Goal: Check status: Check status

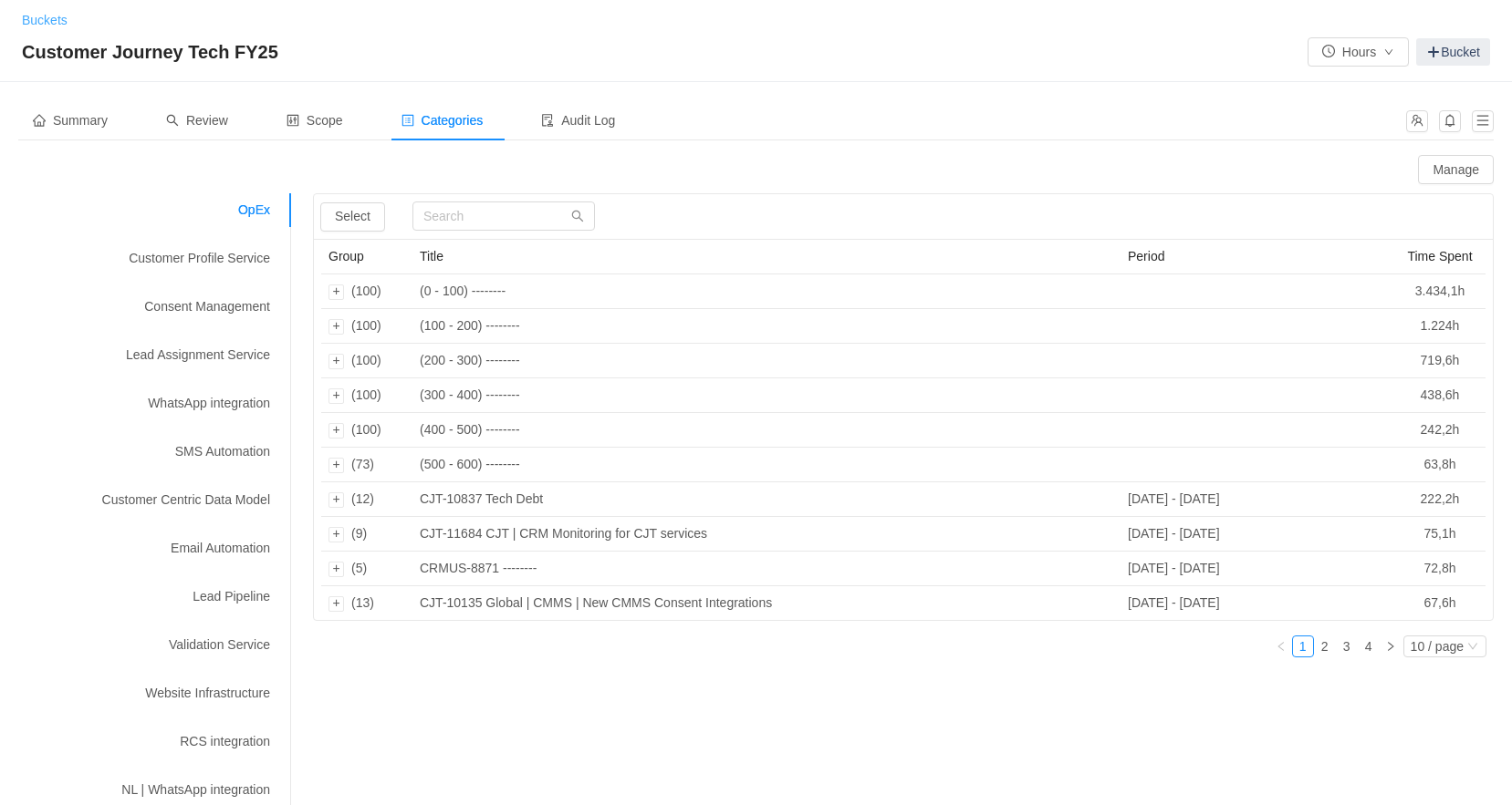
click at [49, 17] on link "Buckets" at bounding box center [44, 21] width 46 height 15
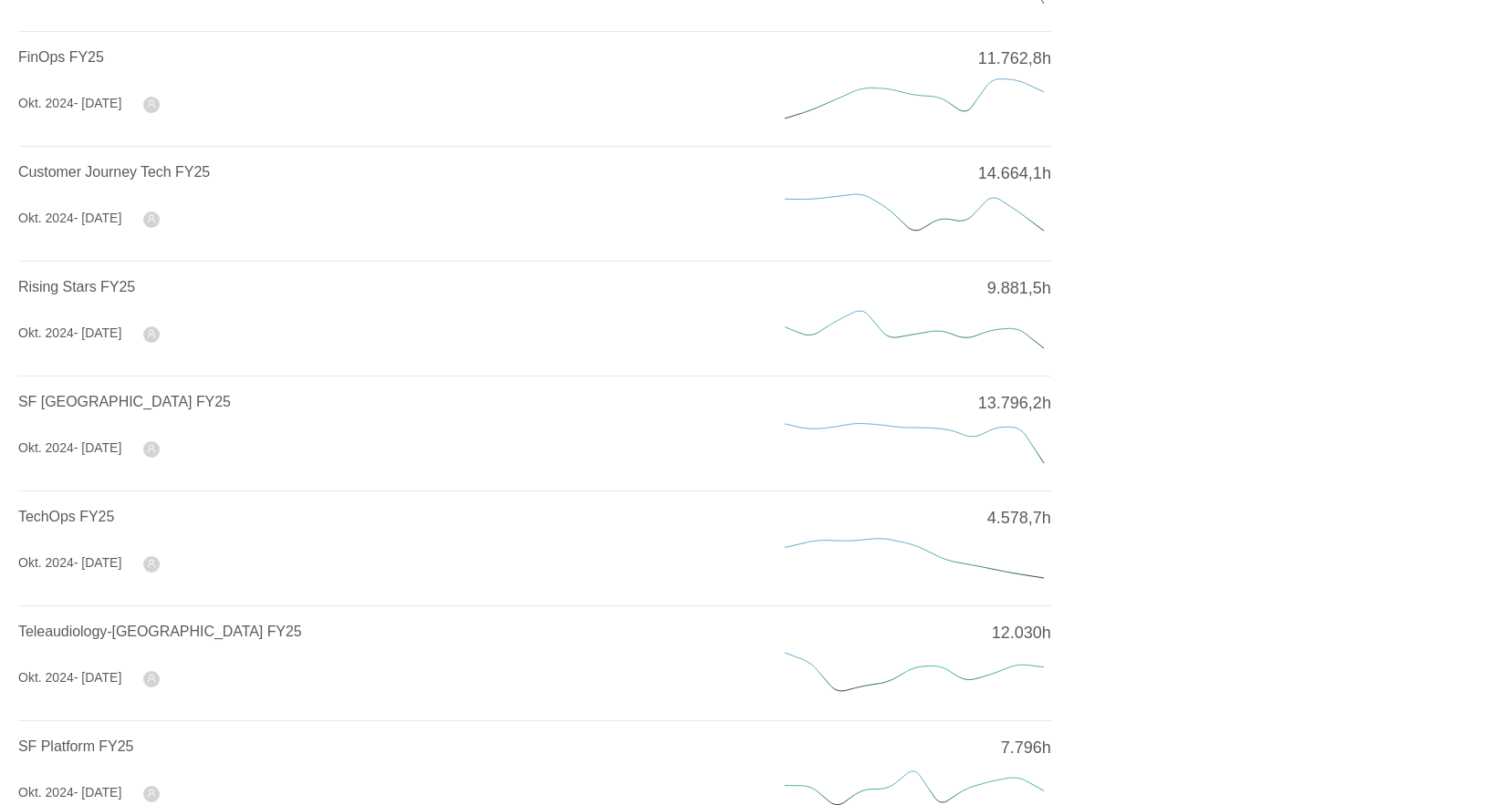
scroll to position [364, 0]
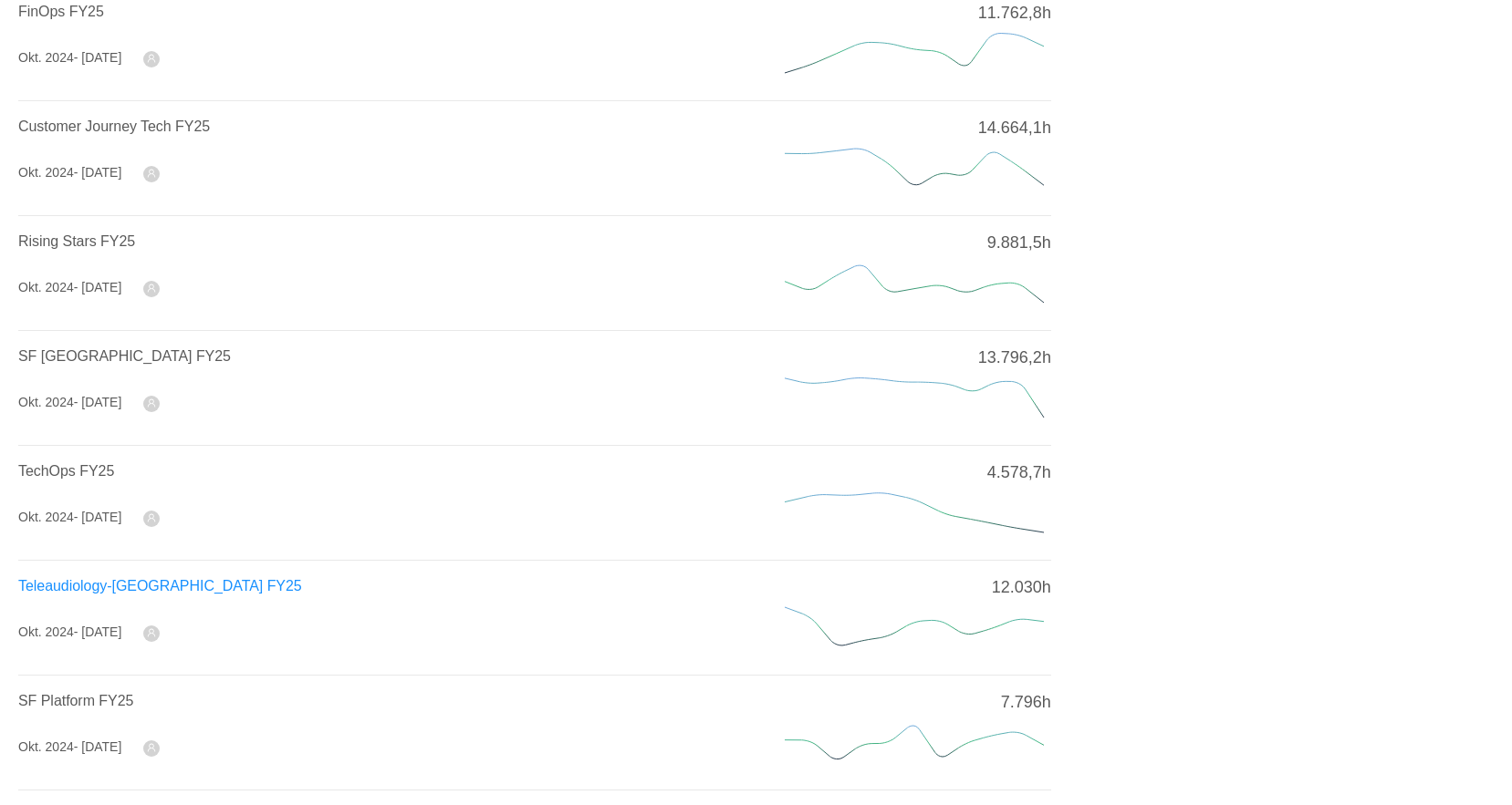
click at [129, 579] on span "Teleaudiology-[GEOGRAPHIC_DATA] FY25" at bounding box center [160, 586] width 284 height 16
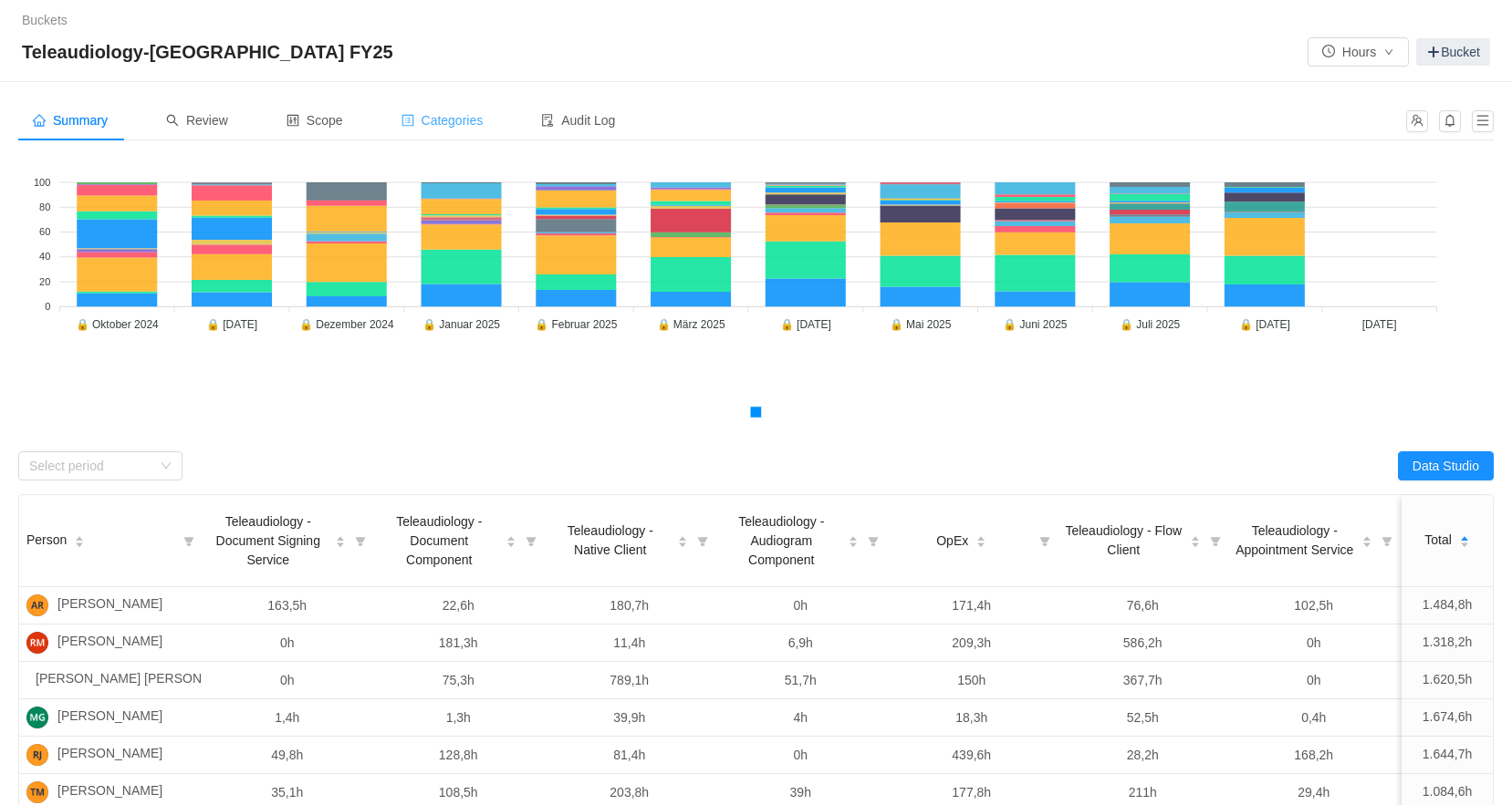
click at [440, 116] on span "Categories" at bounding box center [442, 120] width 82 height 15
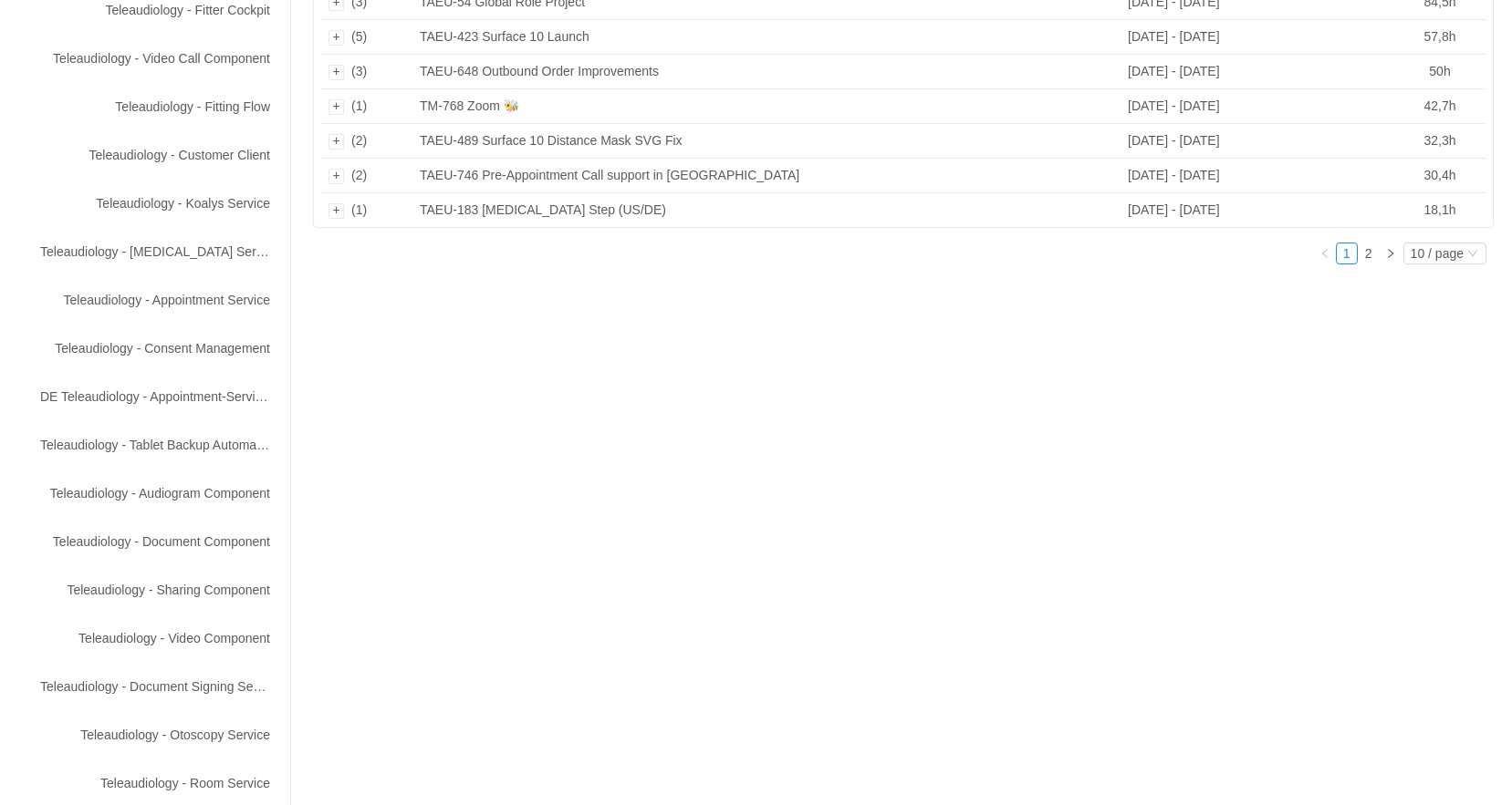
scroll to position [556, 0]
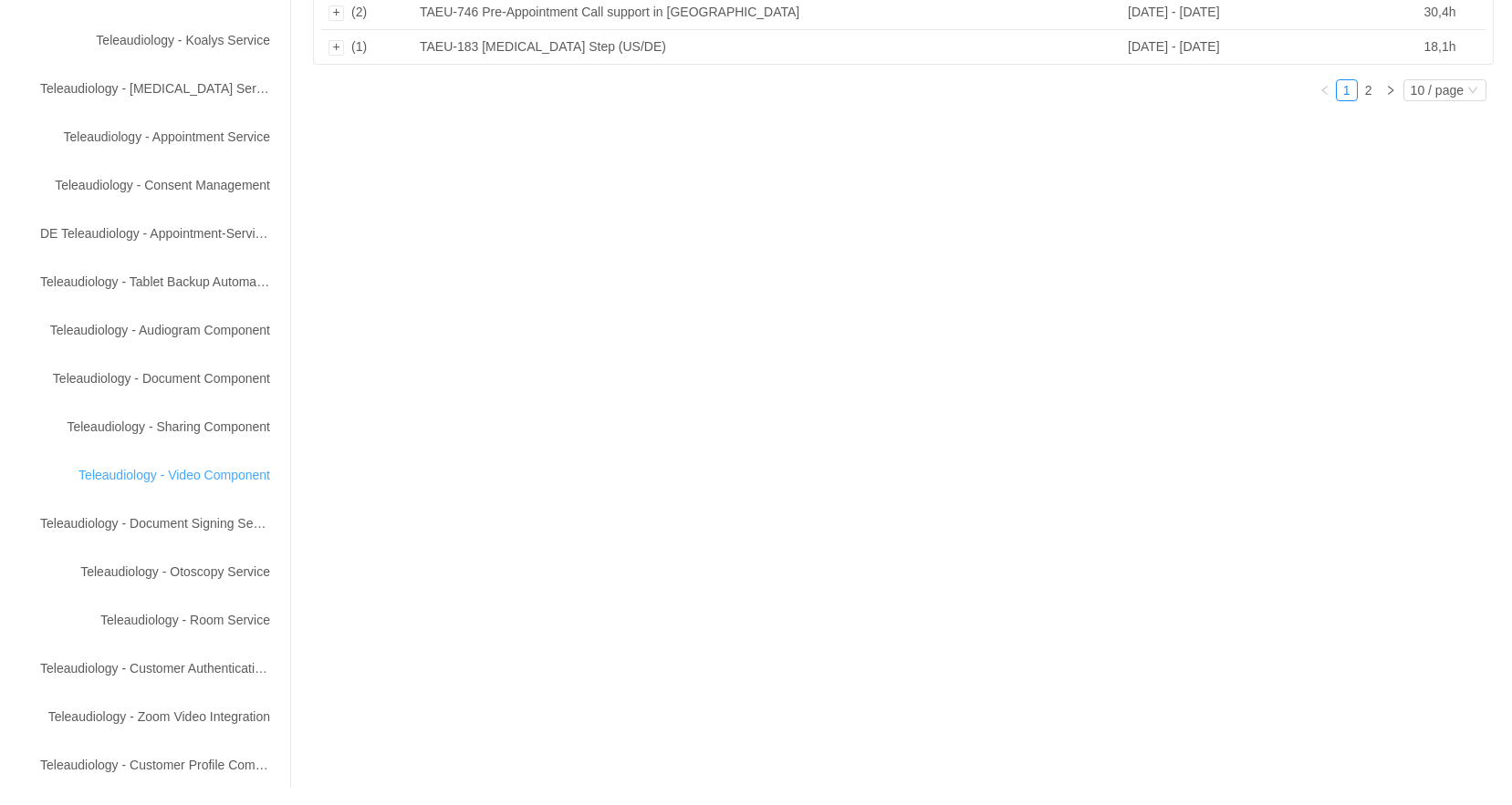
click at [188, 479] on div "Teleaudiology - Video Component" at bounding box center [154, 475] width 273 height 34
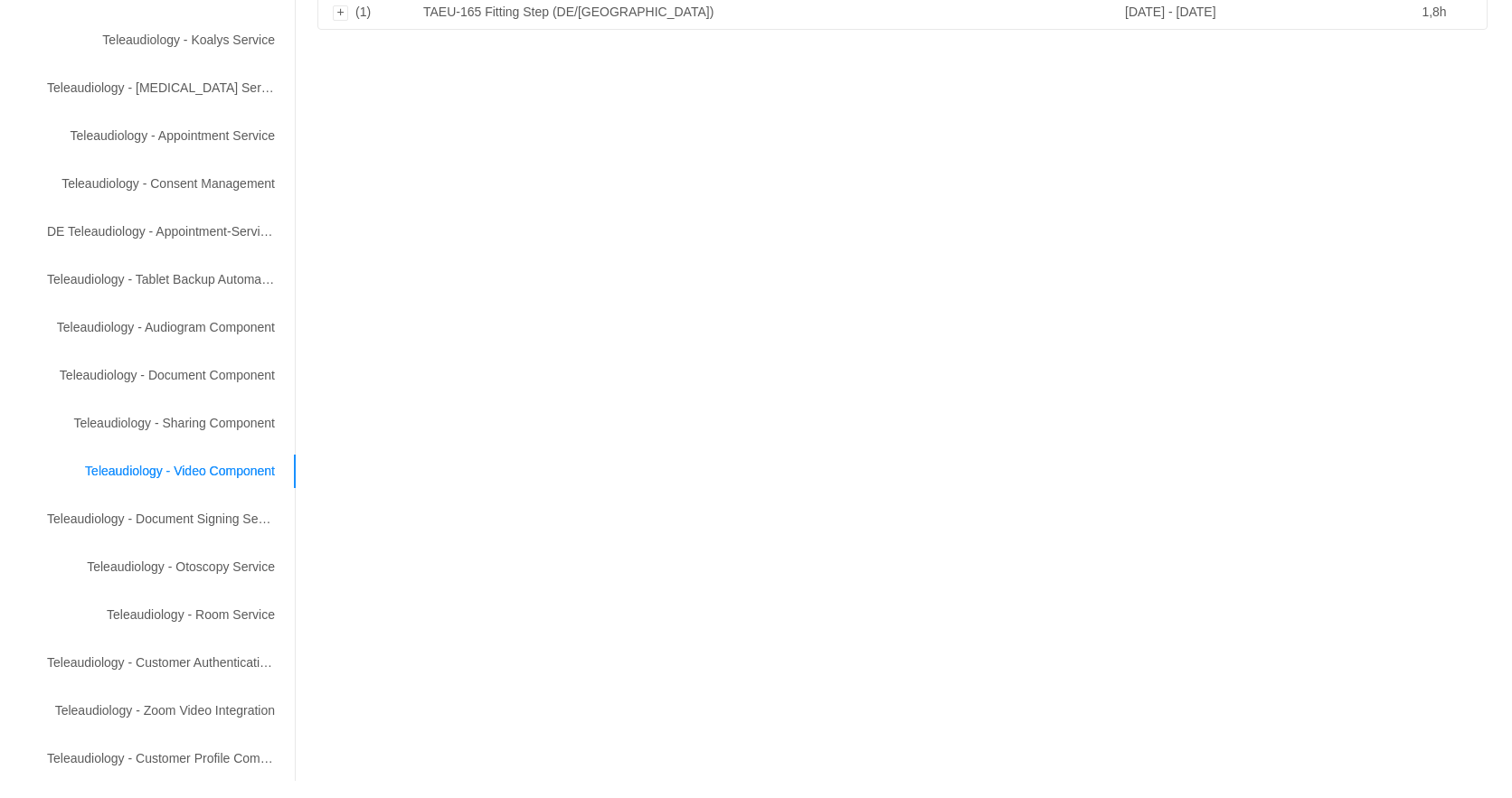
scroll to position [0, 0]
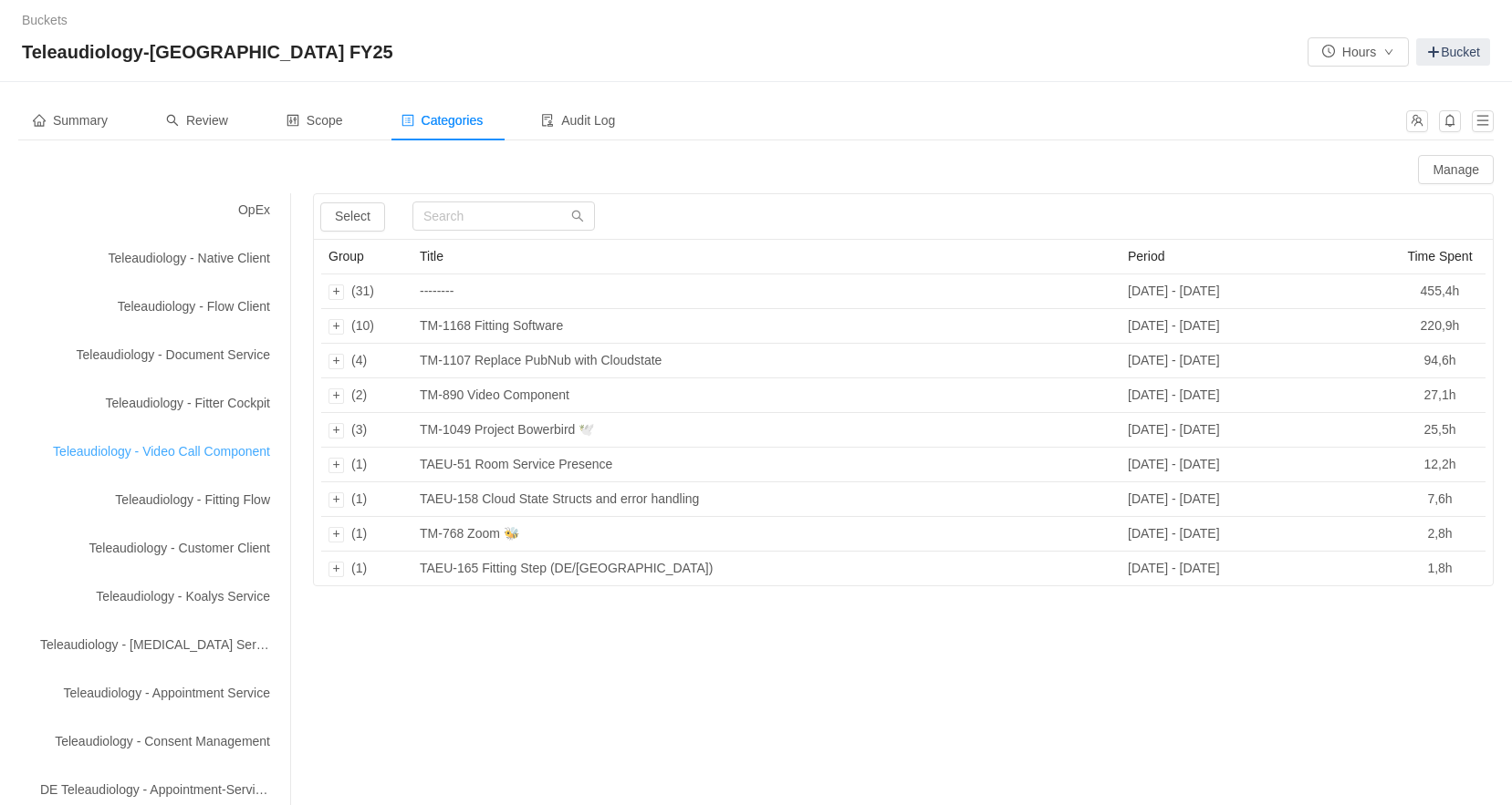
click at [141, 450] on div "Teleaudiology - Video Call Component" at bounding box center [154, 452] width 273 height 34
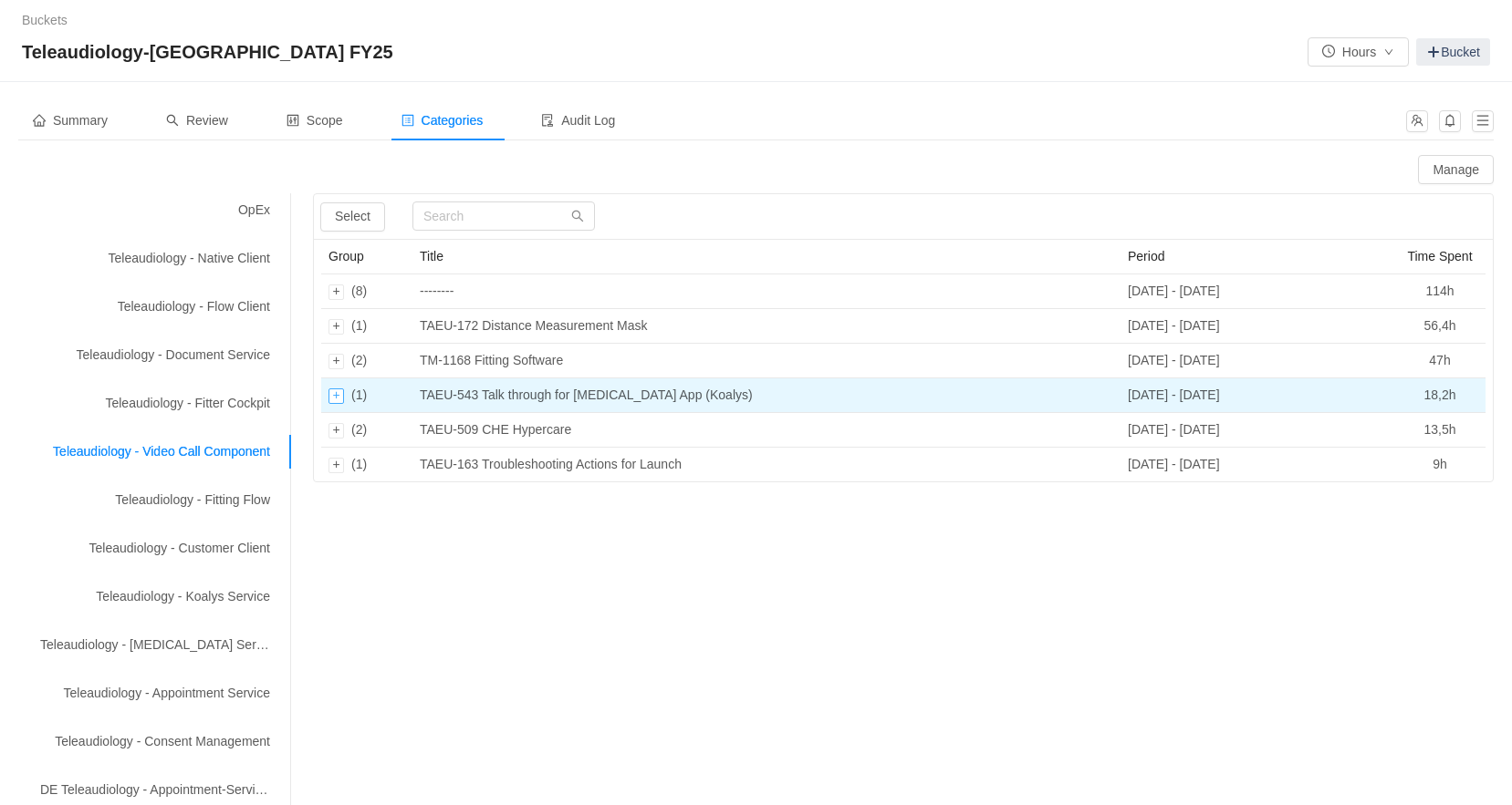
click at [333, 396] on div "Expand row" at bounding box center [336, 396] width 16 height 16
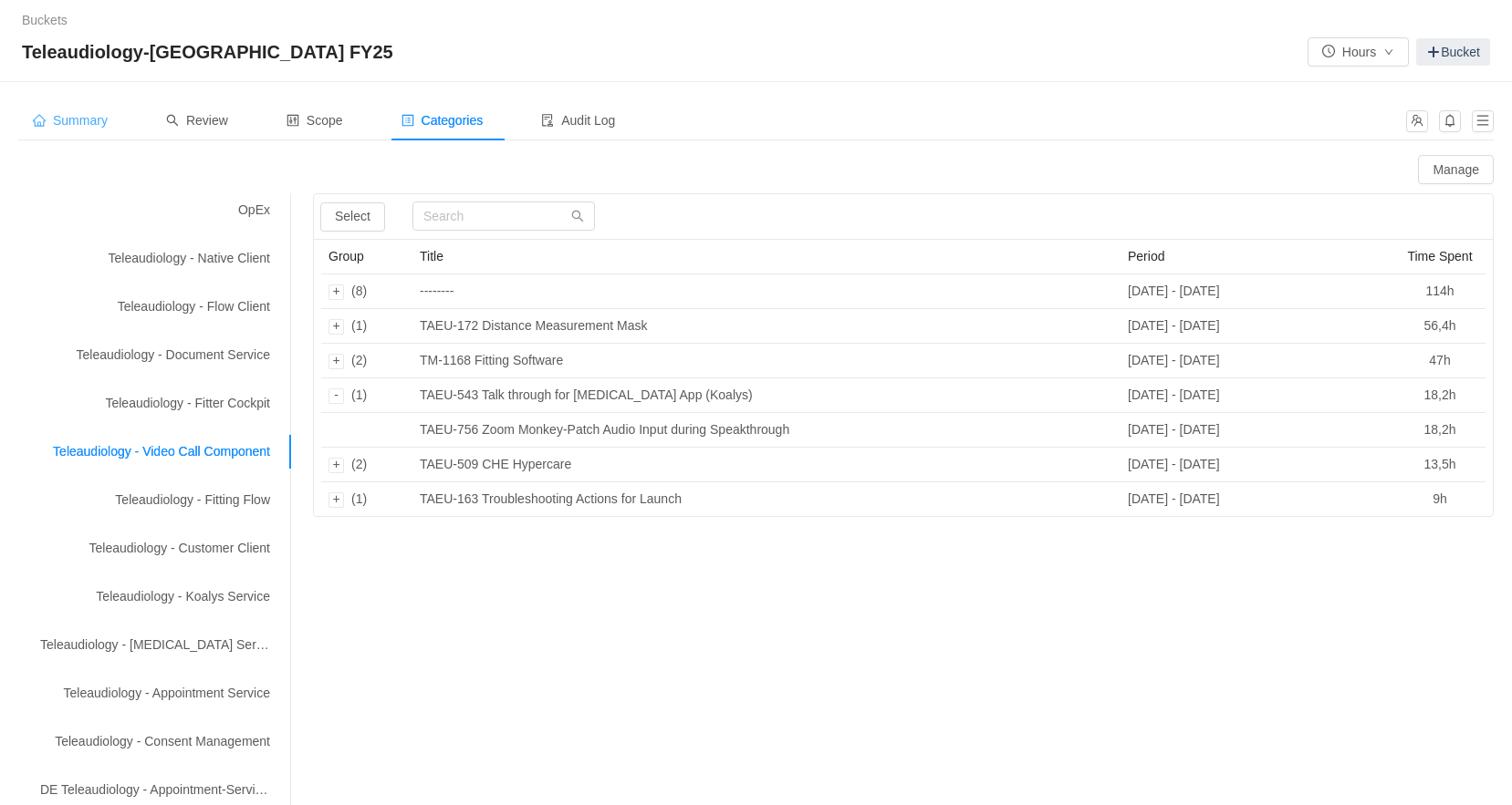
click at [94, 120] on span "Summary" at bounding box center [70, 120] width 75 height 15
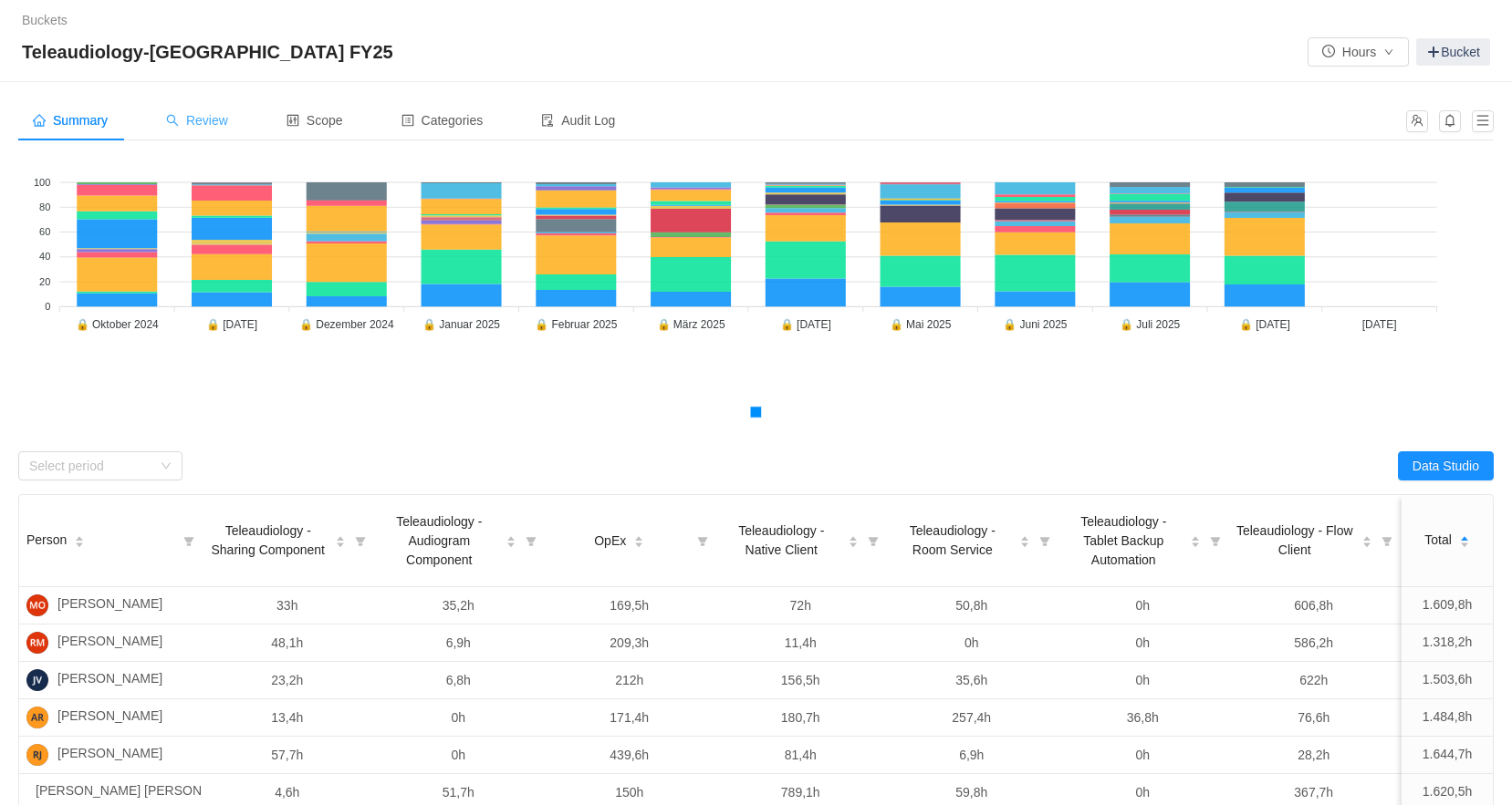
click at [213, 116] on span "Review" at bounding box center [197, 120] width 62 height 15
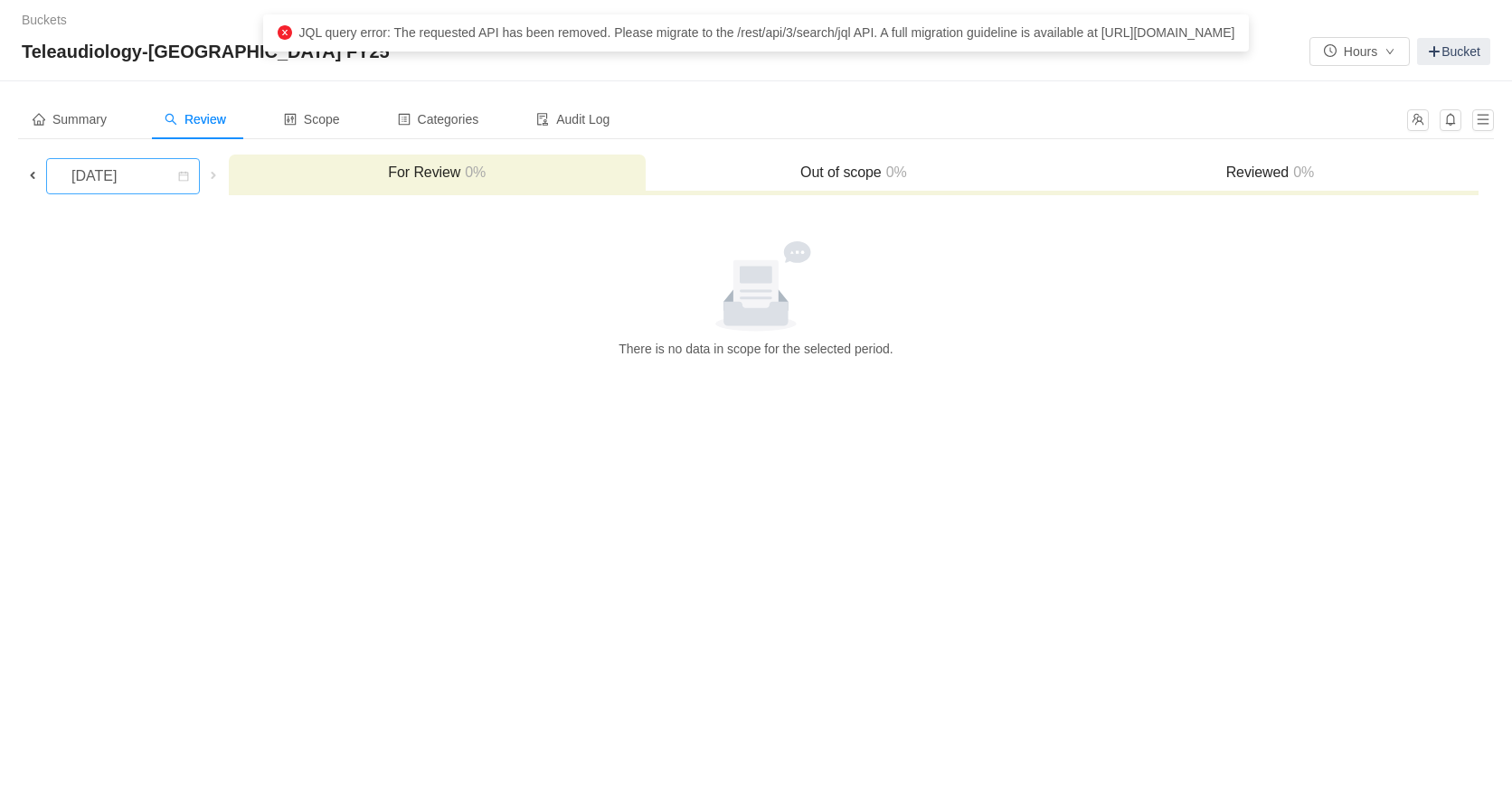
click at [135, 179] on div "[DATE]" at bounding box center [96, 176] width 78 height 34
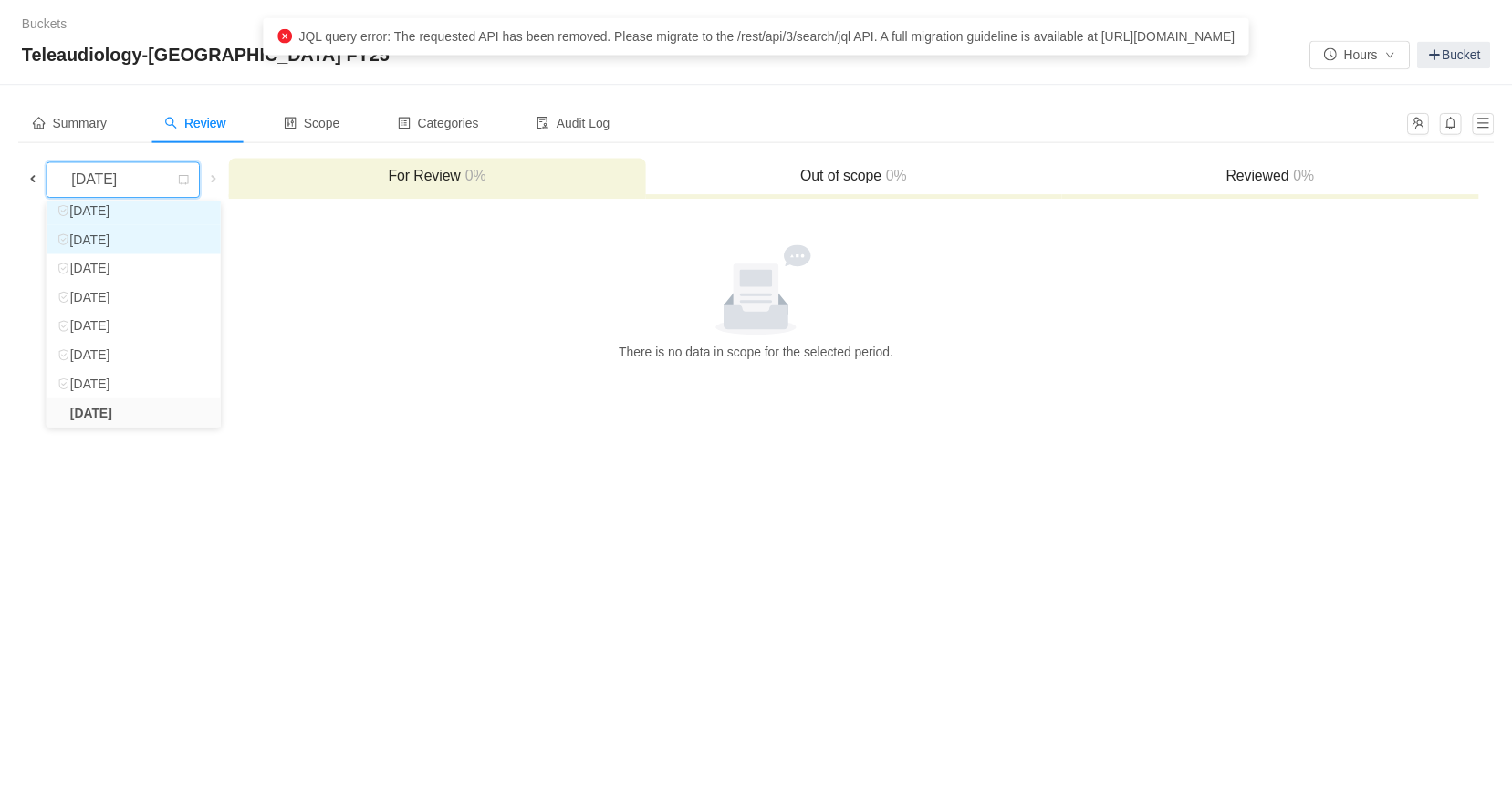
scroll to position [120, 0]
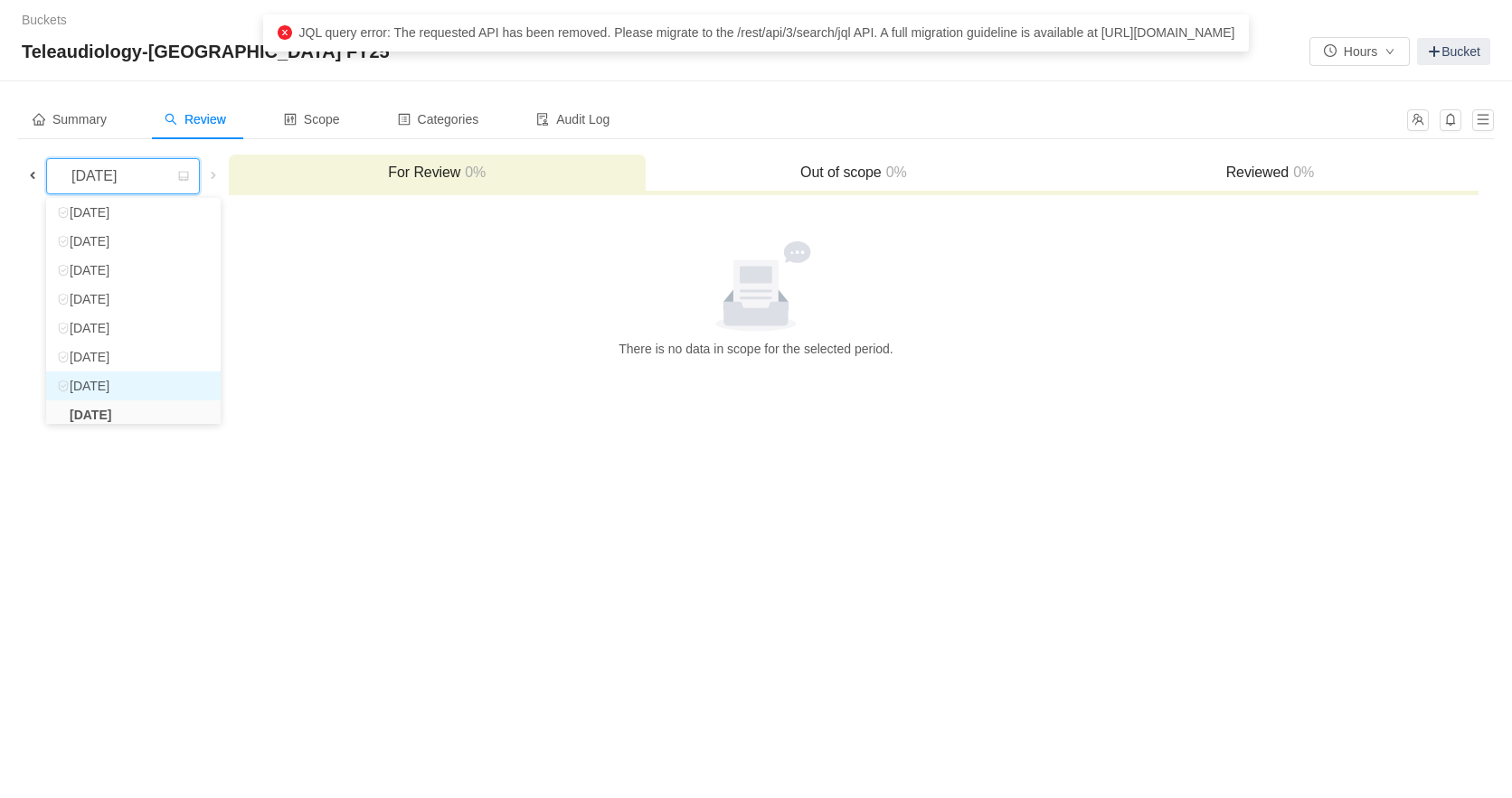
click at [132, 380] on li "[DATE]" at bounding box center [133, 385] width 174 height 29
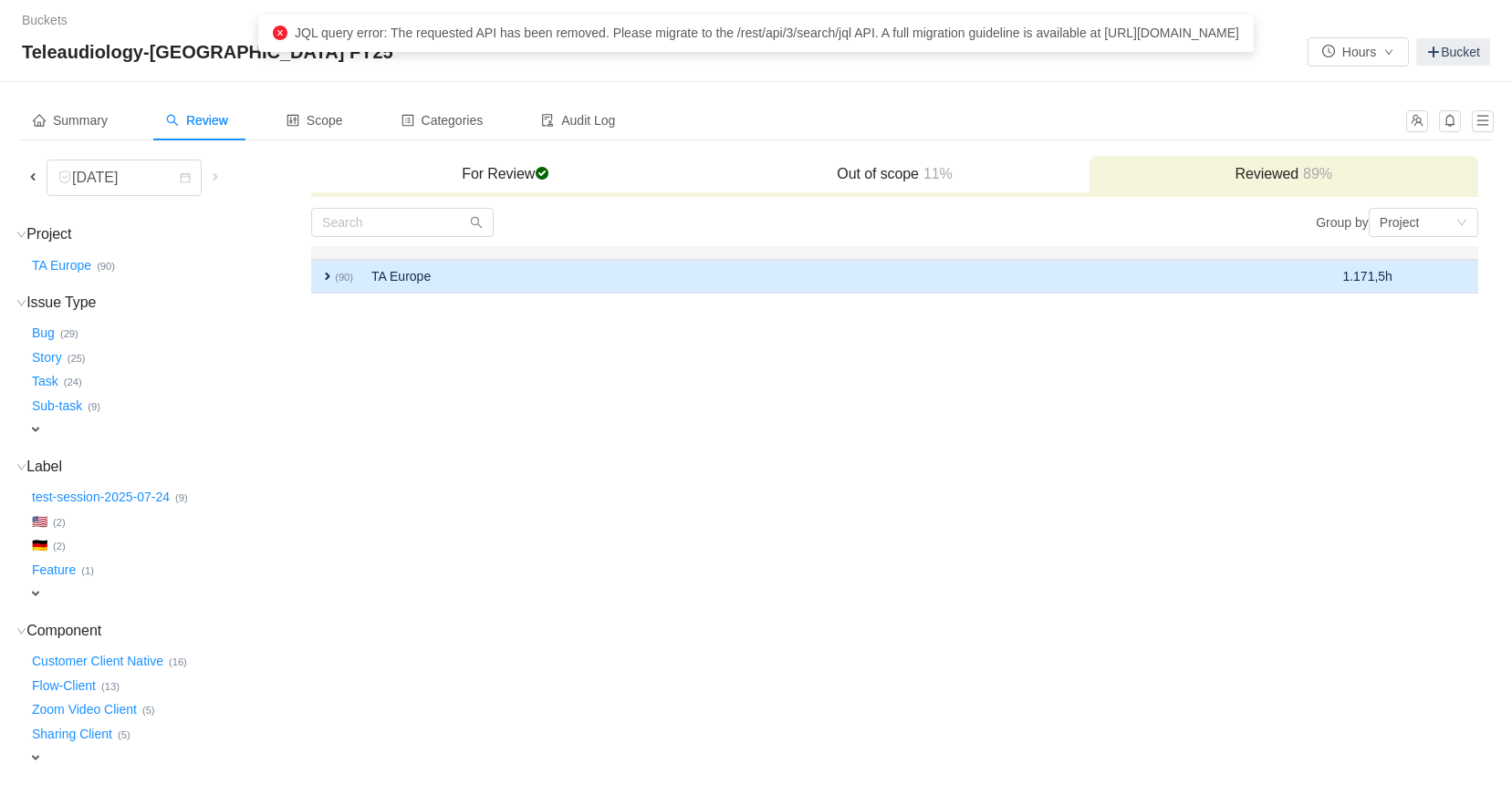
click at [326, 276] on span "expand" at bounding box center [328, 276] width 15 height 15
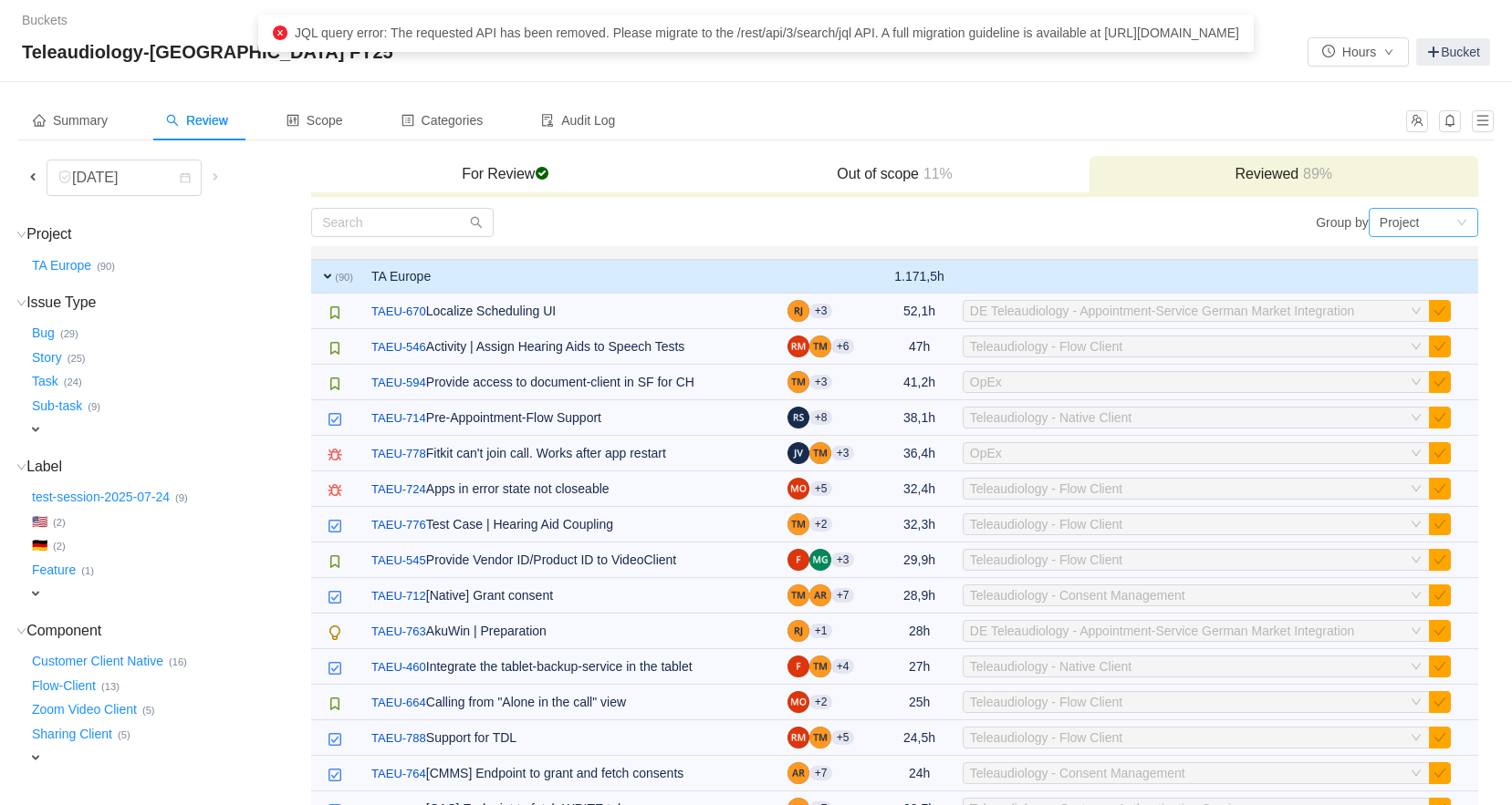
click at [1459, 226] on icon "icon: down" at bounding box center [1462, 223] width 11 height 11
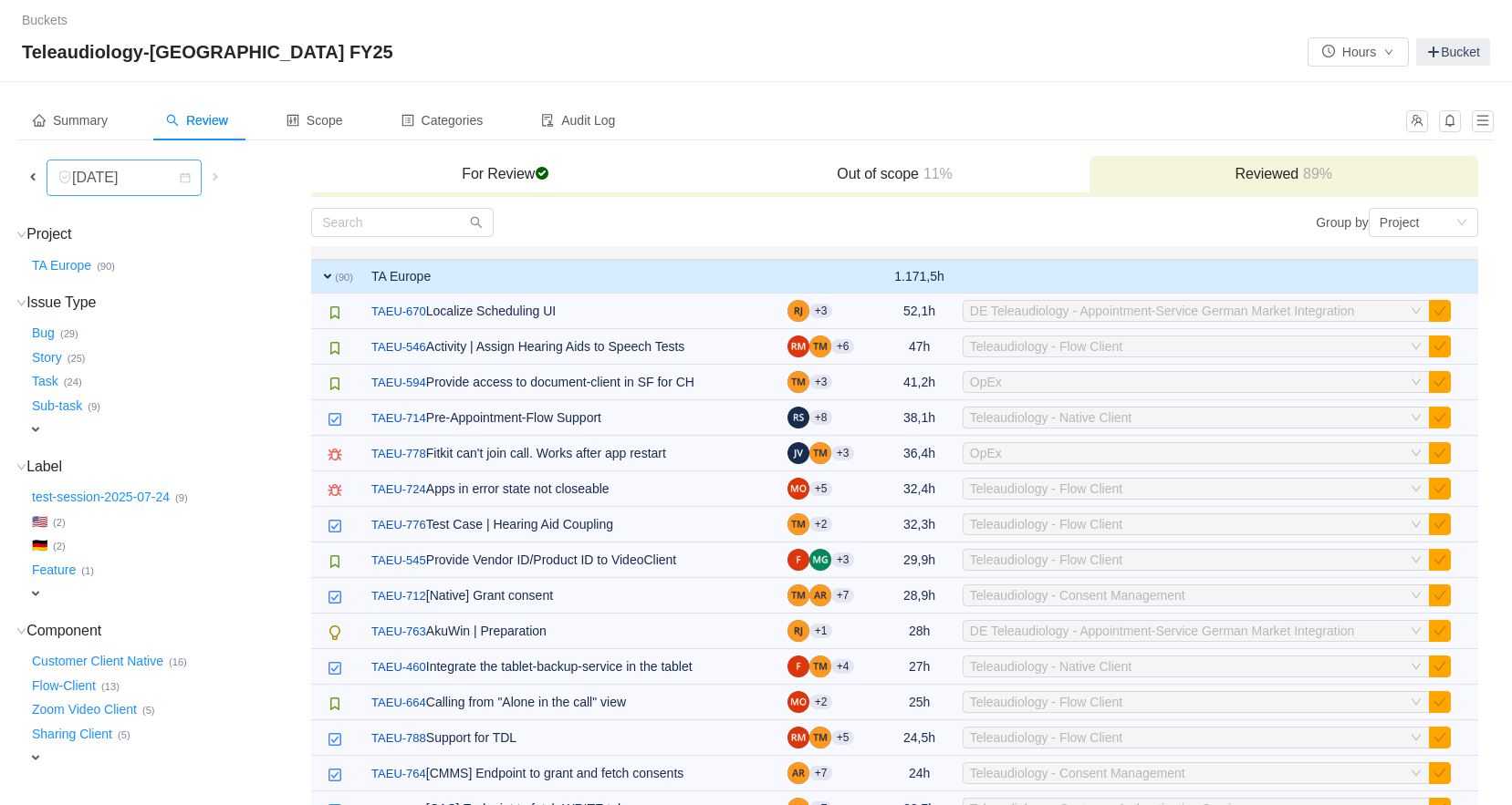
click at [122, 176] on div "[DATE]" at bounding box center [97, 178] width 79 height 35
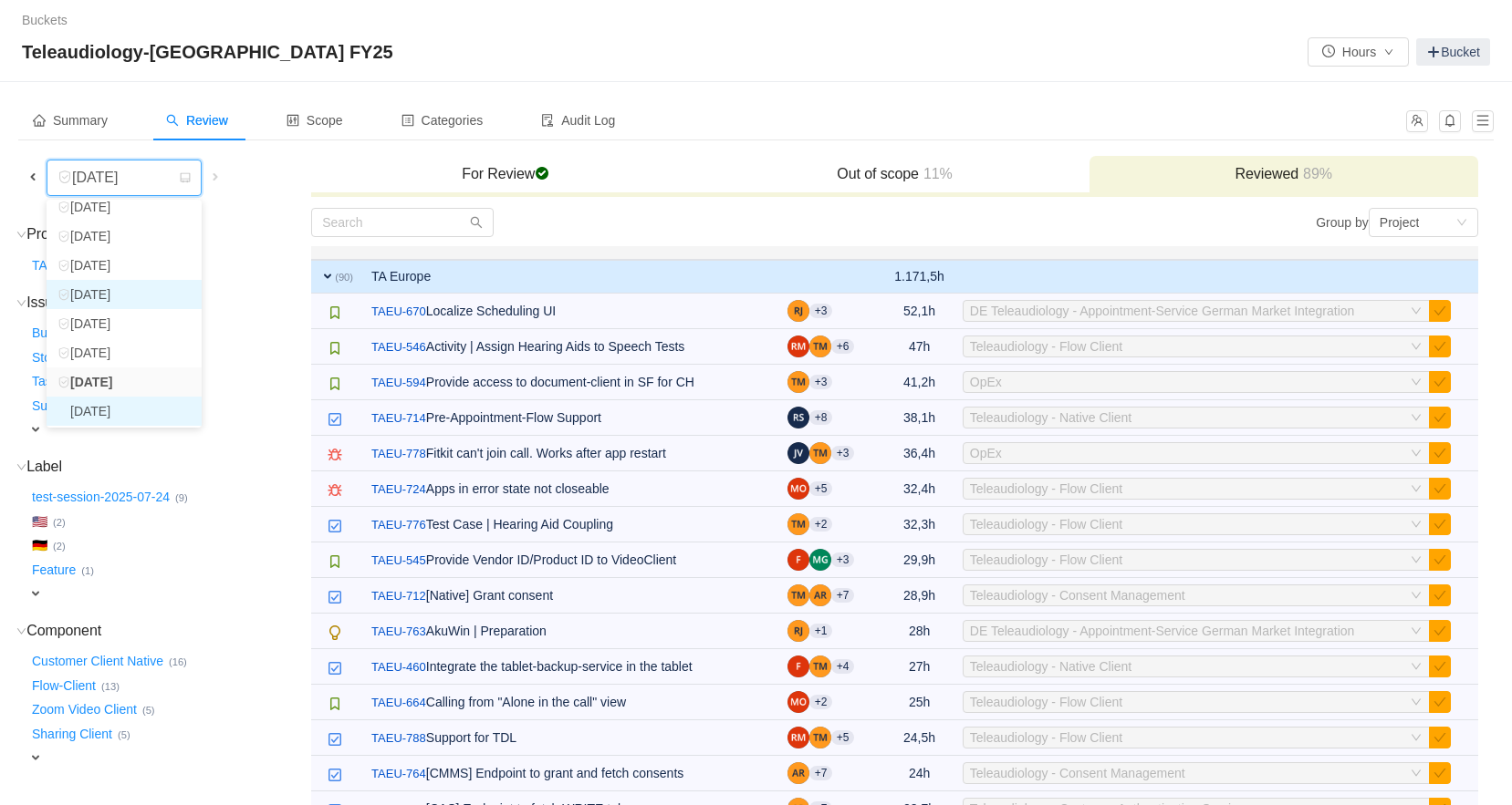
scroll to position [130, 0]
click at [107, 416] on li "[DATE]" at bounding box center [124, 409] width 155 height 29
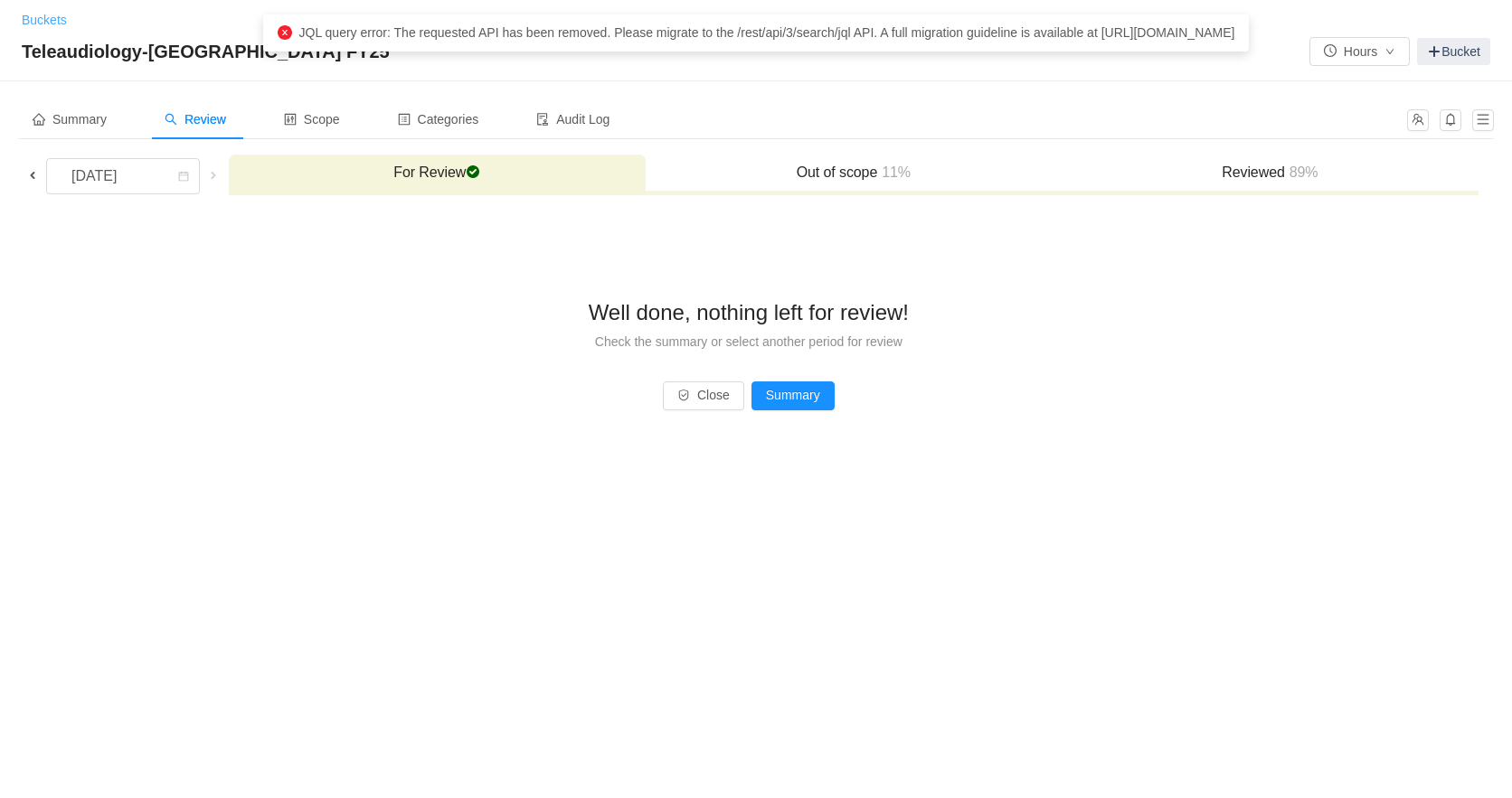
click at [35, 19] on link "Buckets" at bounding box center [44, 20] width 46 height 15
